Goal: Complete application form: Complete application form

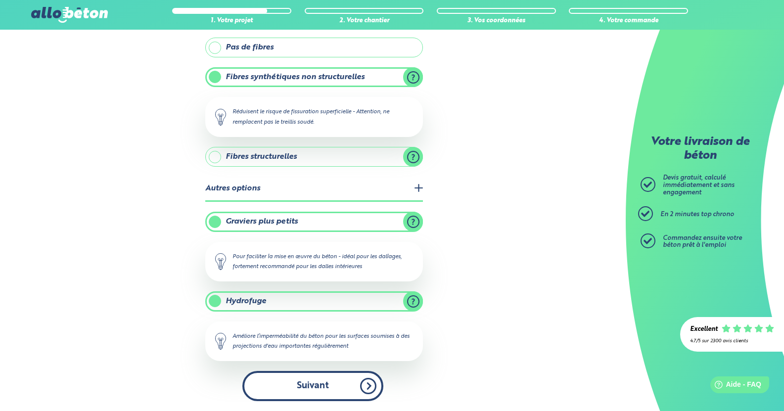
click at [329, 380] on button "Suivant" at bounding box center [312, 386] width 141 height 30
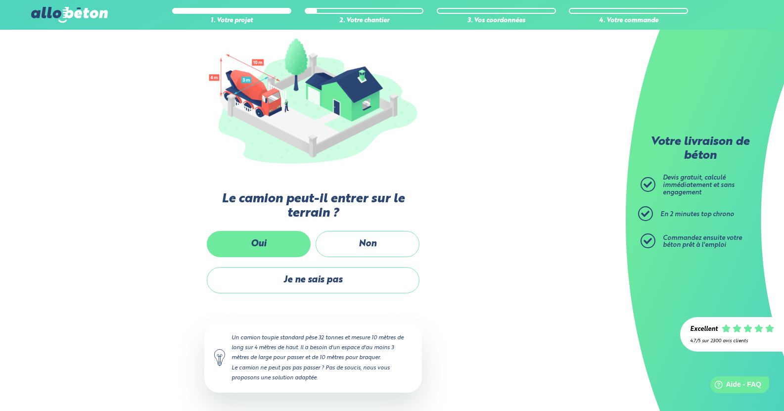
click at [288, 246] on label "Oui" at bounding box center [259, 244] width 104 height 26
click at [0, 0] on input "Oui" at bounding box center [0, 0] width 0 height 0
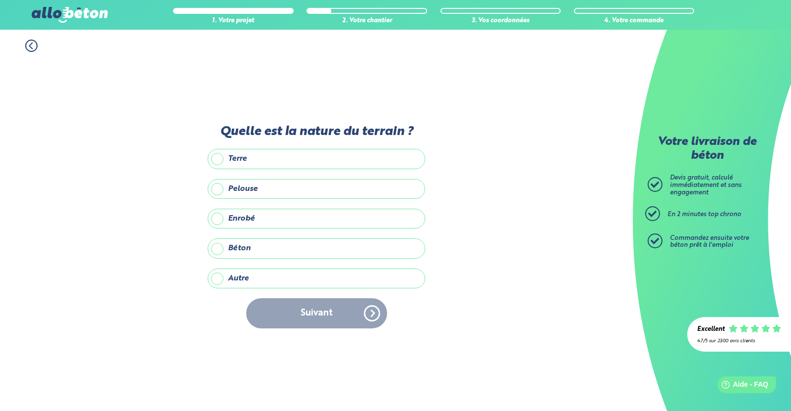
click at [252, 192] on label "Pelouse" at bounding box center [317, 189] width 218 height 20
click at [0, 0] on input "Pelouse" at bounding box center [0, 0] width 0 height 0
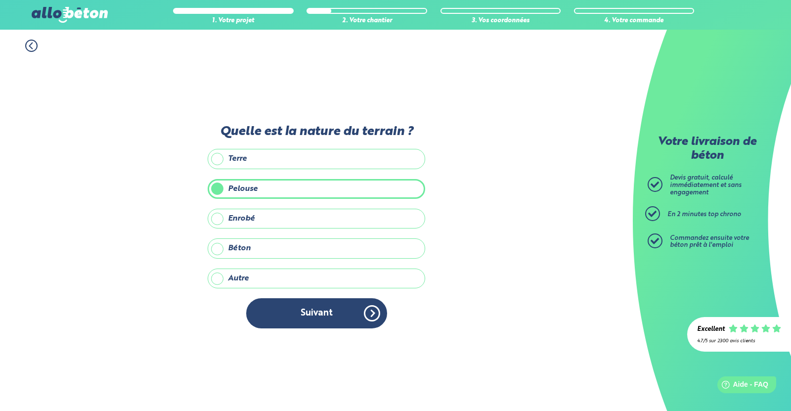
click at [236, 277] on label "Autre" at bounding box center [317, 278] width 218 height 20
click at [0, 0] on input "Autre" at bounding box center [0, 0] width 0 height 0
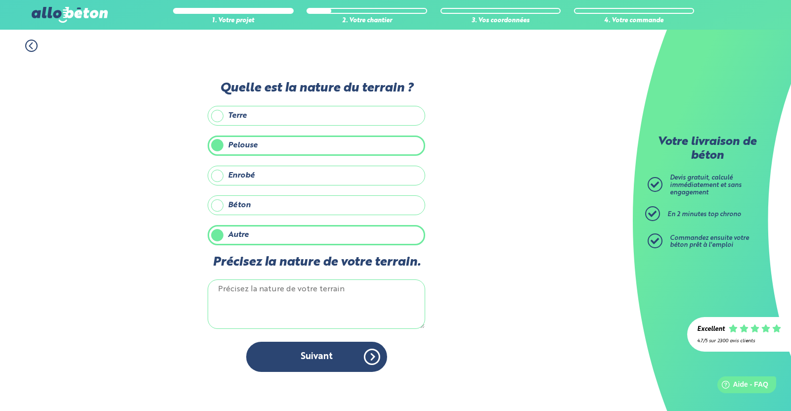
click at [261, 145] on label "Pelouse" at bounding box center [317, 145] width 218 height 20
click at [0, 0] on input "Pelouse" at bounding box center [0, 0] width 0 height 0
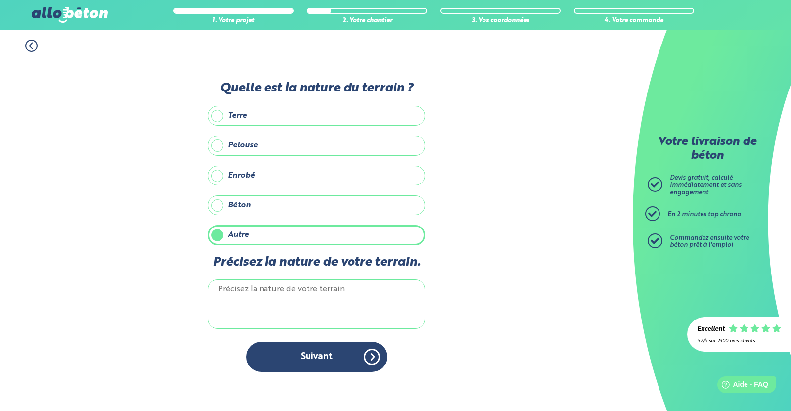
click at [271, 300] on textarea "Précisez la nature de votre terrain." at bounding box center [317, 303] width 218 height 49
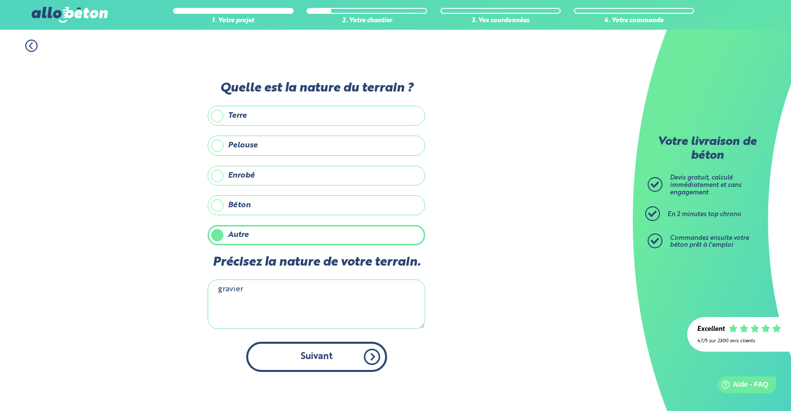
type textarea "gravier"
click at [313, 363] on button "Suivant" at bounding box center [316, 357] width 141 height 30
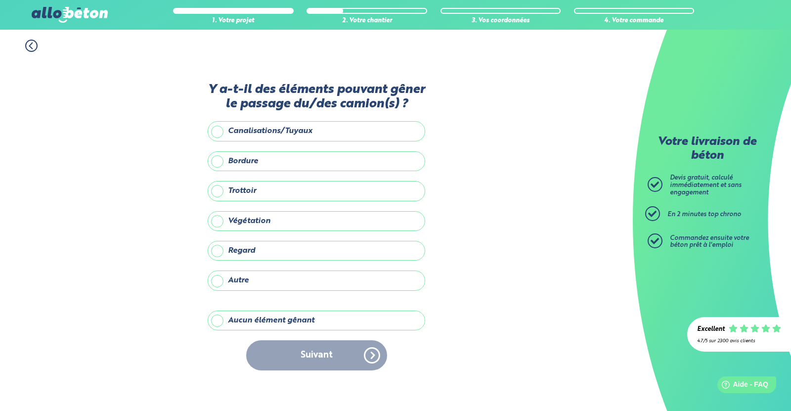
click at [248, 317] on label "Aucun élément gênant" at bounding box center [317, 320] width 218 height 20
click at [0, 0] on input "Aucun élément gênant" at bounding box center [0, 0] width 0 height 0
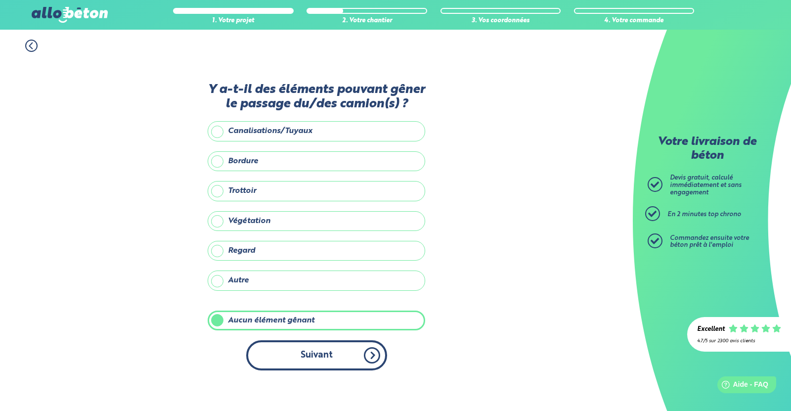
click at [297, 356] on button "Suivant" at bounding box center [316, 355] width 141 height 30
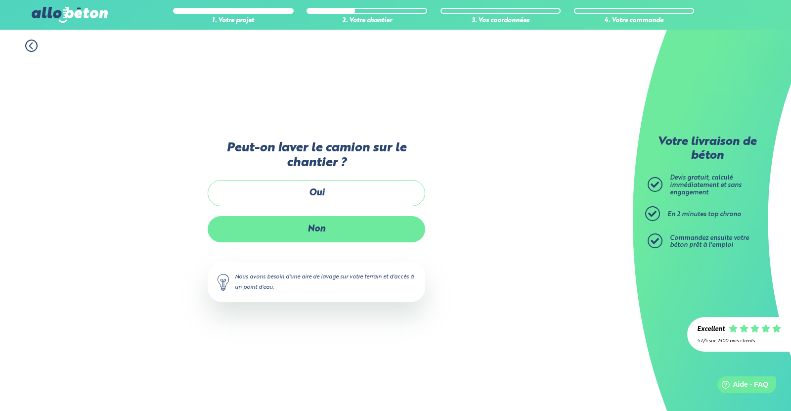
click at [310, 223] on label "Non" at bounding box center [317, 229] width 218 height 26
click at [0, 0] on input "Non" at bounding box center [0, 0] width 0 height 0
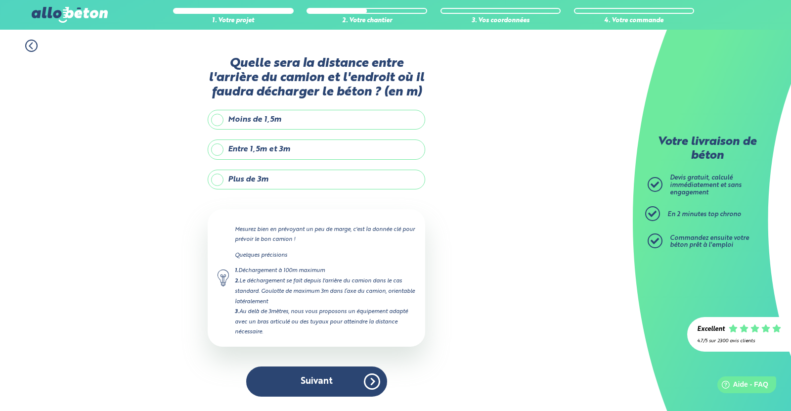
click at [252, 178] on label "Plus de 3m" at bounding box center [317, 180] width 218 height 20
click at [0, 0] on input "Plus de 3m" at bounding box center [0, 0] width 0 height 0
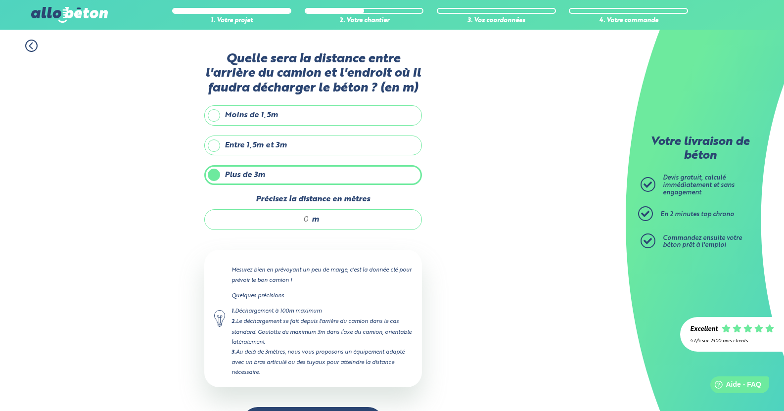
click at [289, 224] on input "Précisez la distance en mètres" at bounding box center [262, 220] width 94 height 10
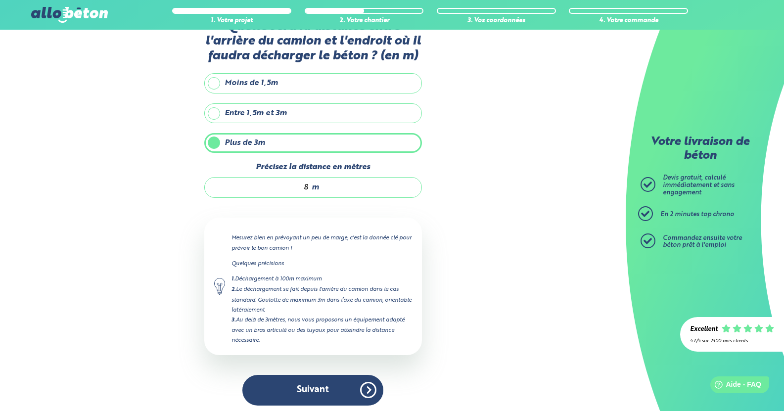
scroll to position [35, 0]
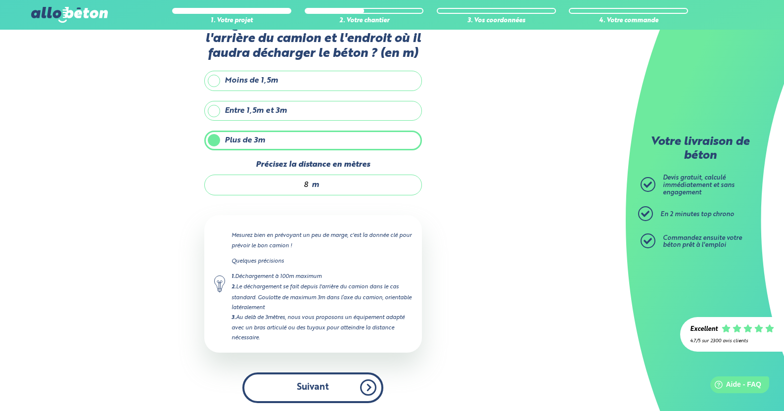
type input "8"
click at [321, 387] on button "Suivant" at bounding box center [312, 387] width 141 height 30
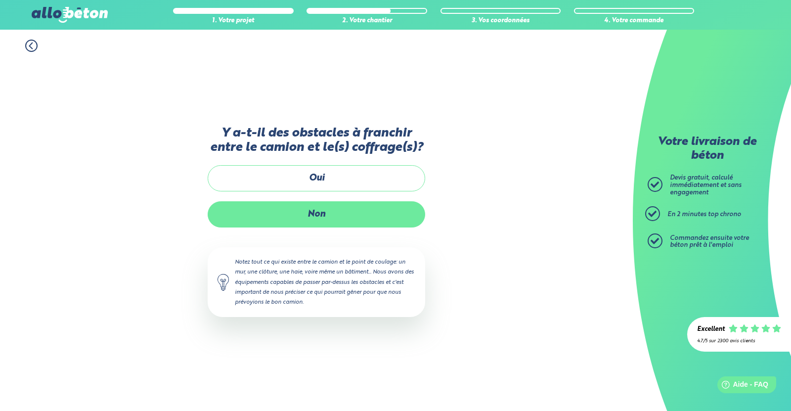
click at [320, 211] on label "Non" at bounding box center [317, 214] width 218 height 26
click at [0, 0] on input "Non" at bounding box center [0, 0] width 0 height 0
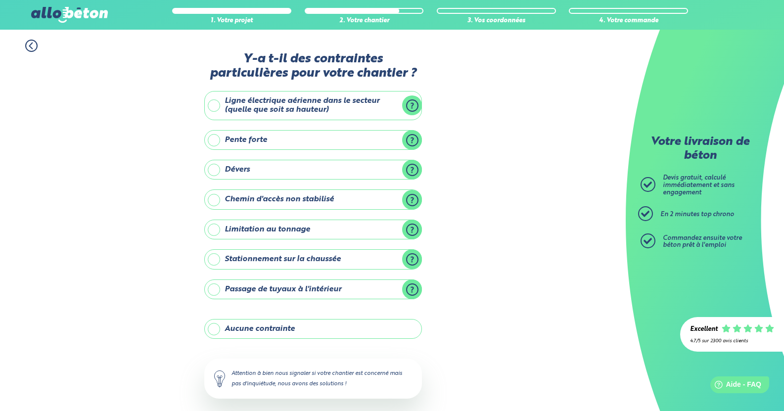
click at [268, 328] on label "Aucune contrainte" at bounding box center [313, 329] width 218 height 20
click at [0, 0] on input "Aucune contrainte" at bounding box center [0, 0] width 0 height 0
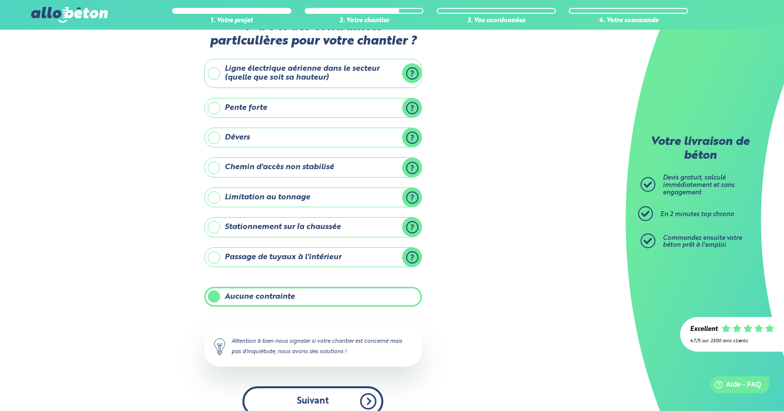
scroll to position [47, 0]
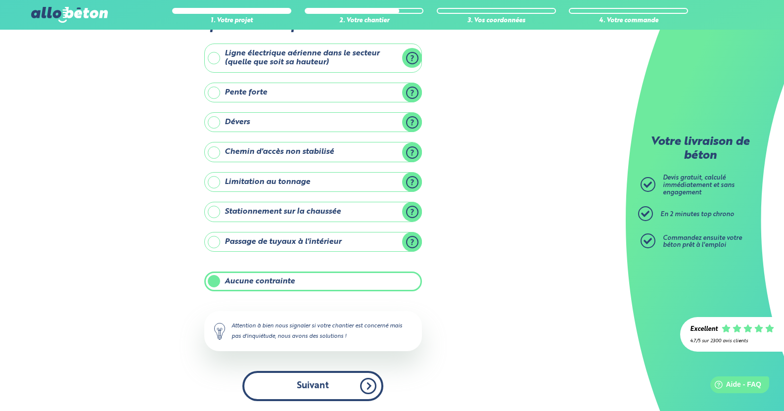
click at [309, 382] on button "Suivant" at bounding box center [312, 386] width 141 height 30
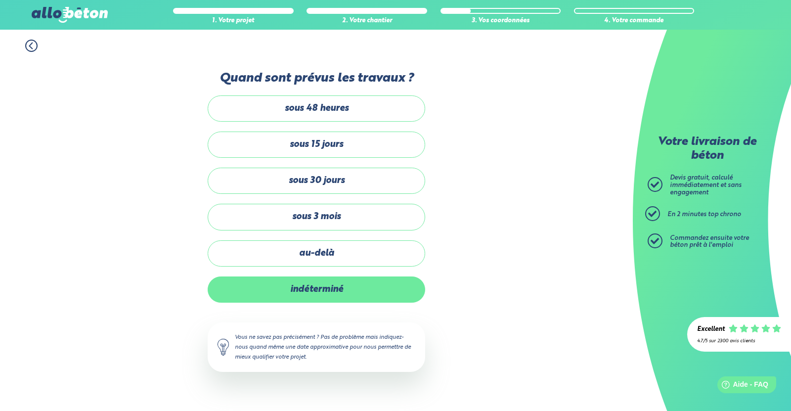
click at [308, 287] on label "indéterminé" at bounding box center [317, 289] width 218 height 26
click at [0, 0] on input "indéterminé" at bounding box center [0, 0] width 0 height 0
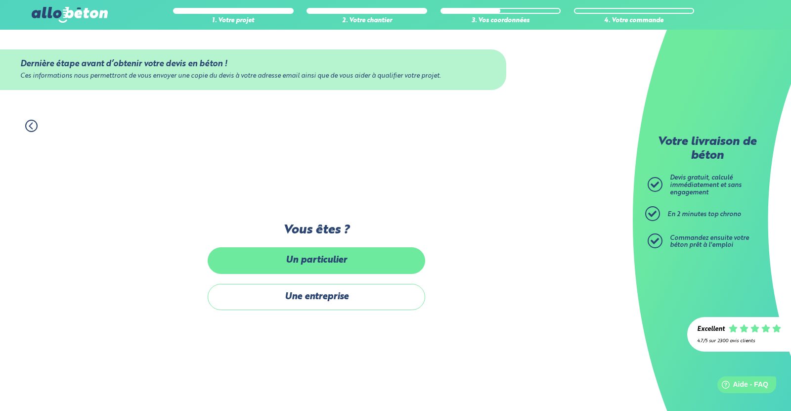
click at [313, 261] on label "Un particulier" at bounding box center [317, 260] width 218 height 26
click at [0, 0] on input "Un particulier" at bounding box center [0, 0] width 0 height 0
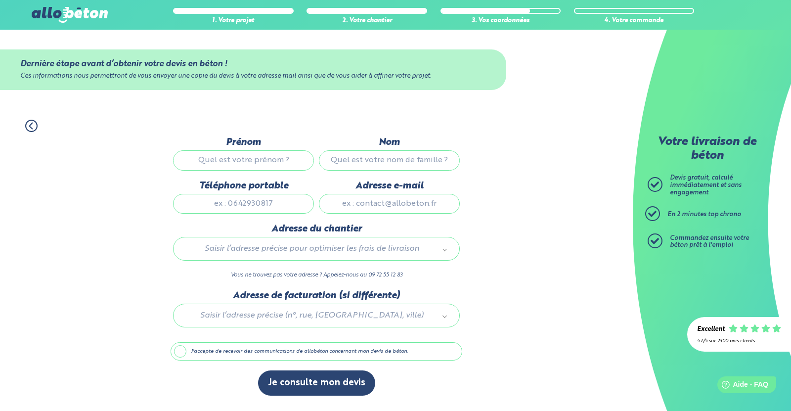
click at [244, 167] on input "Prénom" at bounding box center [243, 160] width 141 height 20
type input "[PERSON_NAME]"
type input "Mousson"
type input "0603370707"
type input "[EMAIL_ADDRESS][DOMAIN_NAME]"
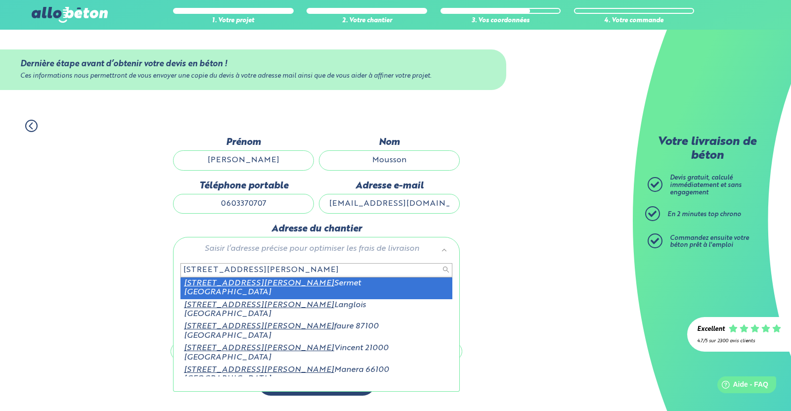
type input "[STREET_ADDRESS][PERSON_NAME]"
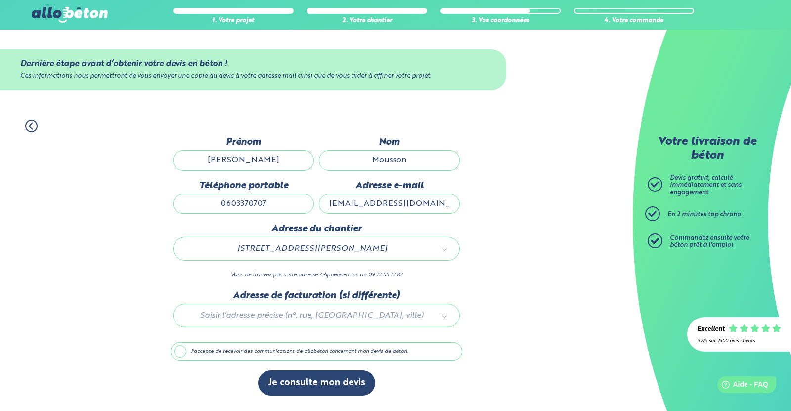
click at [291, 317] on div at bounding box center [317, 313] width 292 height 47
click at [190, 351] on label "J'accepte de recevoir des communications de allobéton concernant mon devis de b…" at bounding box center [317, 351] width 292 height 19
click at [0, 0] on input "J'accepte de recevoir des communications de allobéton concernant mon devis de b…" at bounding box center [0, 0] width 0 height 0
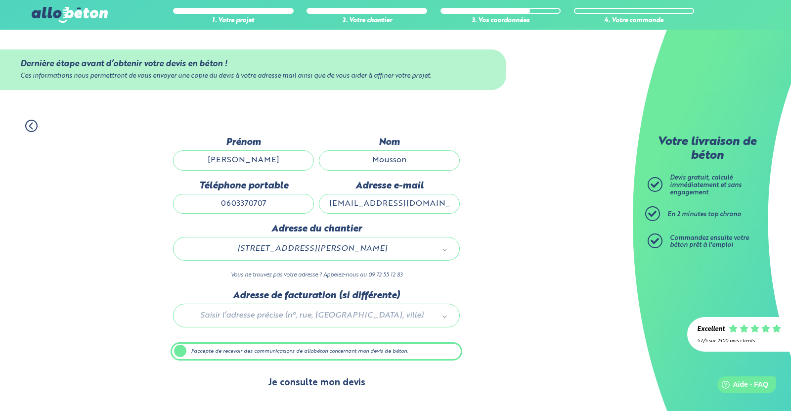
click at [320, 383] on button "Je consulte mon devis" at bounding box center [316, 382] width 117 height 25
